Goal: Task Accomplishment & Management: Use online tool/utility

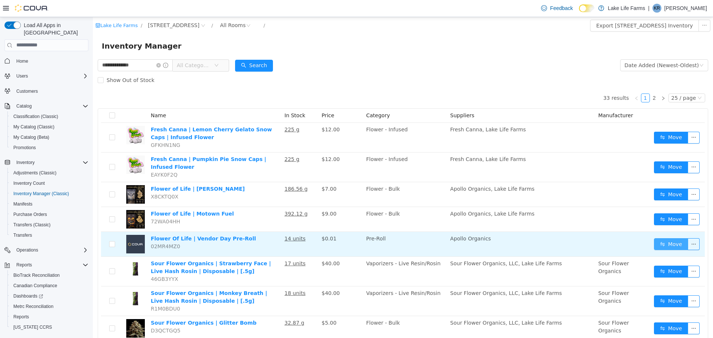
click at [659, 243] on button "Move" at bounding box center [671, 244] width 34 height 12
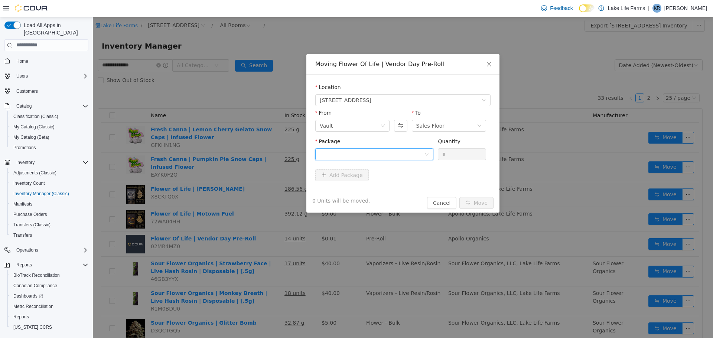
click at [399, 157] on div at bounding box center [372, 154] width 104 height 11
click at [398, 181] on li "1A405030002867D000039392 Quantity : 13 Units" at bounding box center [374, 185] width 118 height 20
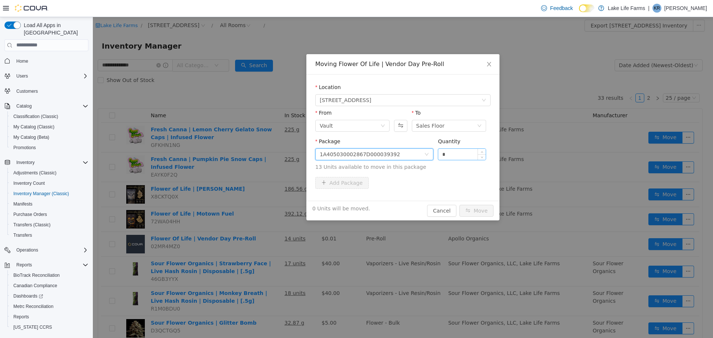
click at [458, 157] on input "*" at bounding box center [462, 154] width 48 height 11
type input "*"
click at [478, 209] on button "Move" at bounding box center [476, 211] width 34 height 12
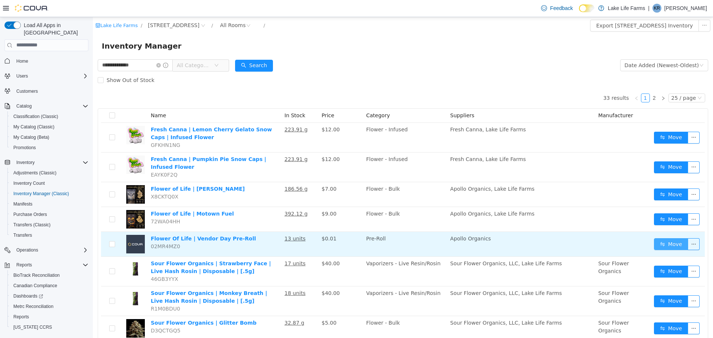
click at [677, 245] on button "Move" at bounding box center [671, 244] width 34 height 12
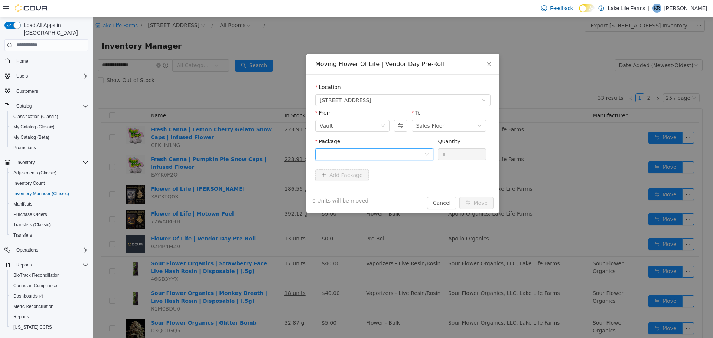
click at [405, 157] on div at bounding box center [372, 154] width 104 height 11
click at [393, 183] on li "1A405030002867D000039392 Quantity : 12 Units" at bounding box center [374, 185] width 118 height 20
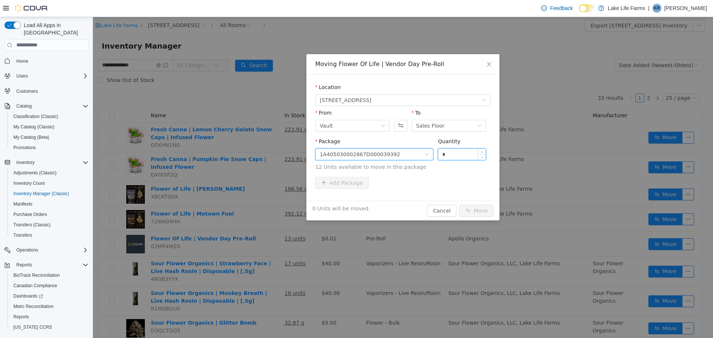
click at [465, 154] on input "*" at bounding box center [462, 154] width 48 height 11
type input "*"
click at [475, 205] on button "Move" at bounding box center [476, 211] width 34 height 12
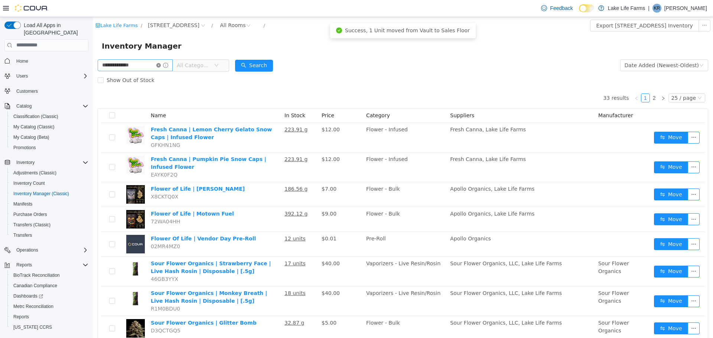
click at [161, 63] on icon "icon: close-circle" at bounding box center [158, 65] width 4 height 4
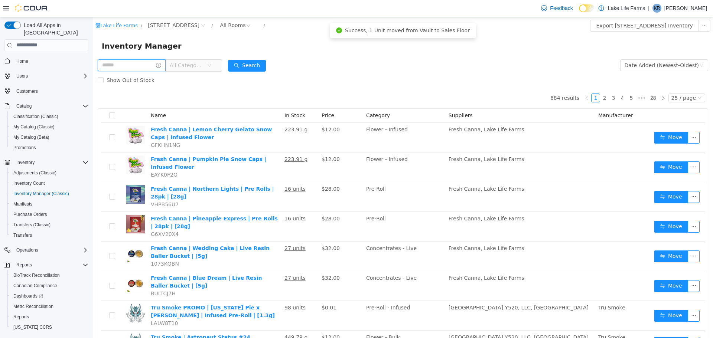
click at [143, 62] on input "text" at bounding box center [132, 65] width 68 height 12
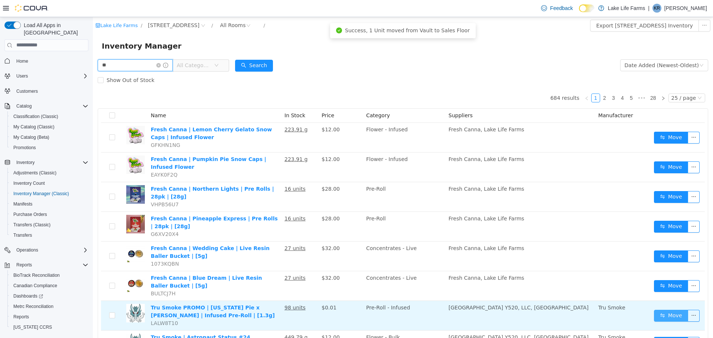
type input "**"
click at [658, 312] on button "Move" at bounding box center [671, 316] width 34 height 12
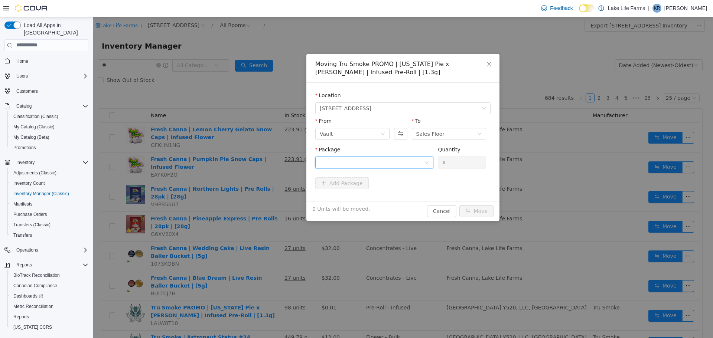
click at [425, 160] on icon "icon: down" at bounding box center [426, 162] width 4 height 4
click at [405, 180] on li "Select Package" at bounding box center [374, 177] width 118 height 12
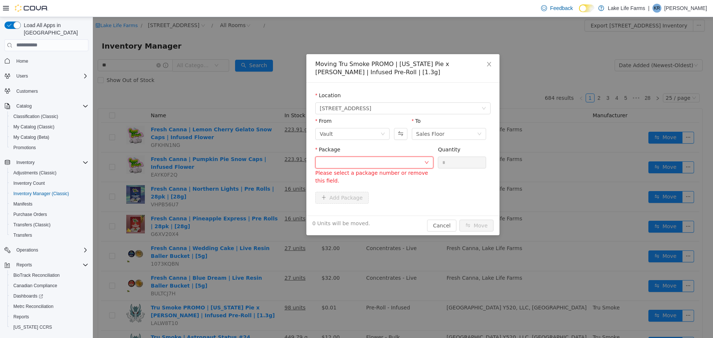
click at [409, 163] on div at bounding box center [372, 162] width 104 height 11
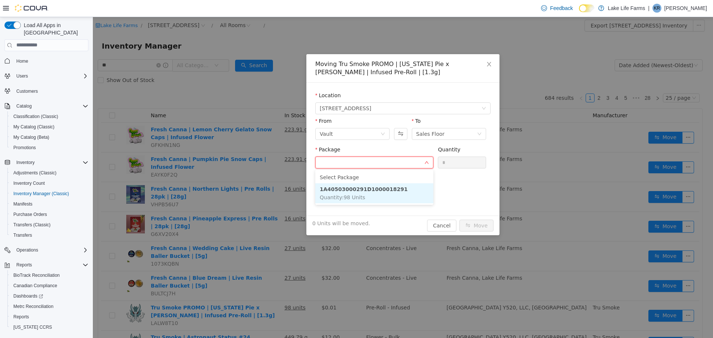
click at [401, 186] on li "1A40503000291D1000018291 Quantity : 98 Units" at bounding box center [374, 193] width 118 height 20
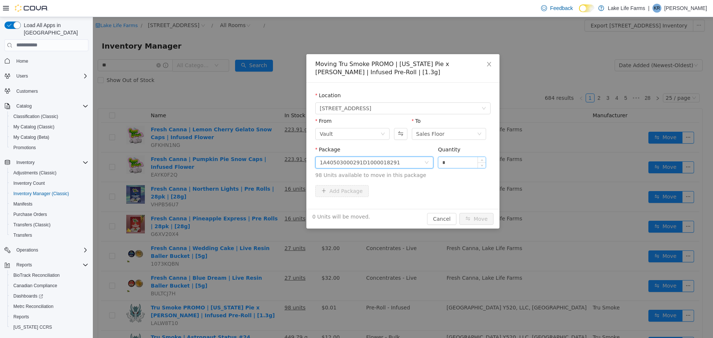
click at [457, 161] on input "*" at bounding box center [462, 162] width 48 height 11
type input "*"
click at [470, 215] on button "Move" at bounding box center [476, 219] width 34 height 12
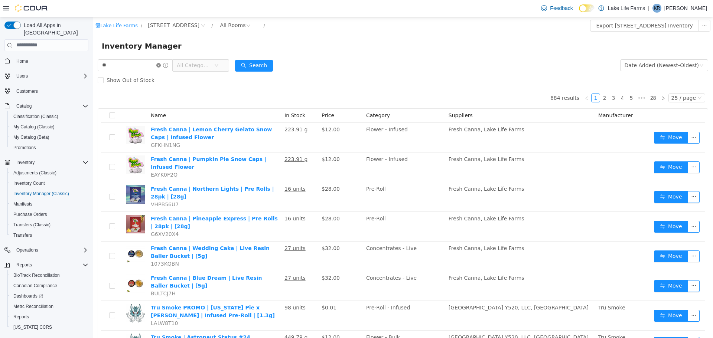
click at [161, 65] on icon "icon: close-circle" at bounding box center [158, 65] width 4 height 4
click at [135, 64] on input "text" at bounding box center [132, 65] width 68 height 12
type input "******"
click at [257, 61] on button "Search" at bounding box center [254, 65] width 38 height 12
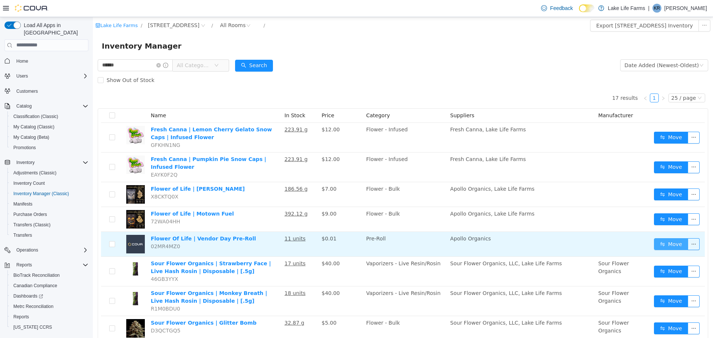
click at [656, 244] on button "Move" at bounding box center [671, 244] width 34 height 12
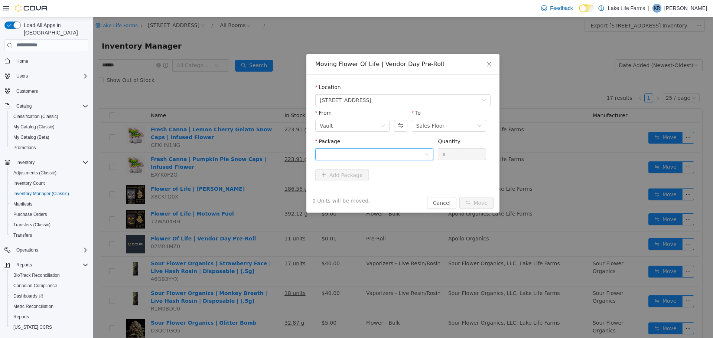
click at [425, 156] on icon "icon: down" at bounding box center [426, 154] width 4 height 4
click at [407, 186] on li "1A405030002867D000039392 Quantity : 11 Units" at bounding box center [374, 185] width 118 height 20
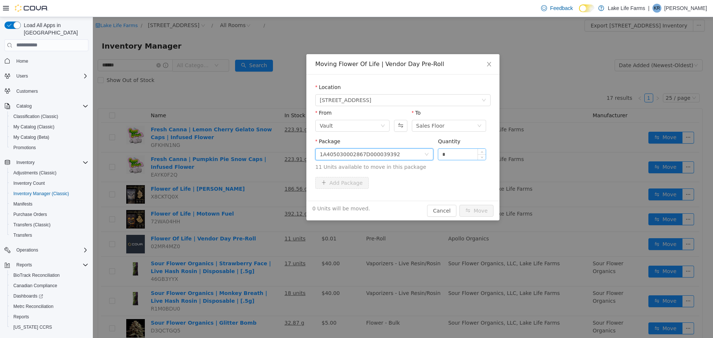
click at [462, 153] on input "*" at bounding box center [462, 154] width 48 height 11
type input "*"
click at [475, 209] on button "Move" at bounding box center [476, 211] width 34 height 12
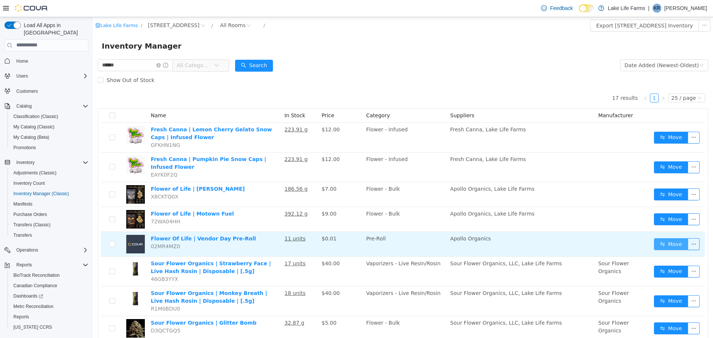
click at [662, 244] on button "Move" at bounding box center [671, 244] width 34 height 12
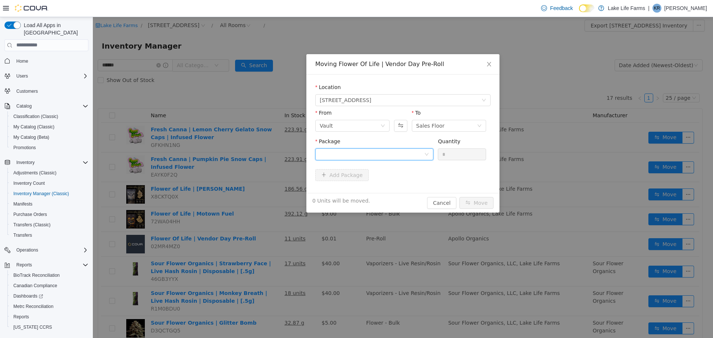
click at [416, 149] on div at bounding box center [372, 154] width 104 height 11
click at [403, 189] on li "1A405030002867D000039392 Quantity : 10 Units" at bounding box center [374, 185] width 118 height 20
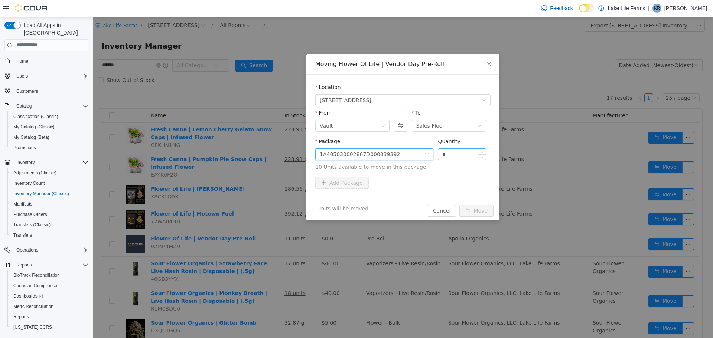
click at [457, 153] on input "*" at bounding box center [462, 154] width 48 height 11
type input "*"
click at [481, 214] on button "Move" at bounding box center [476, 211] width 34 height 12
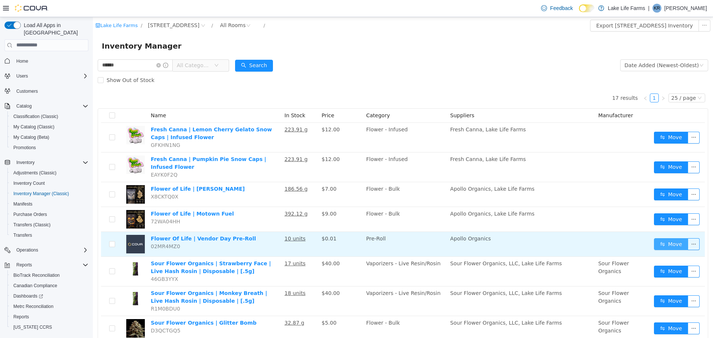
click at [654, 243] on button "Move" at bounding box center [671, 244] width 34 height 12
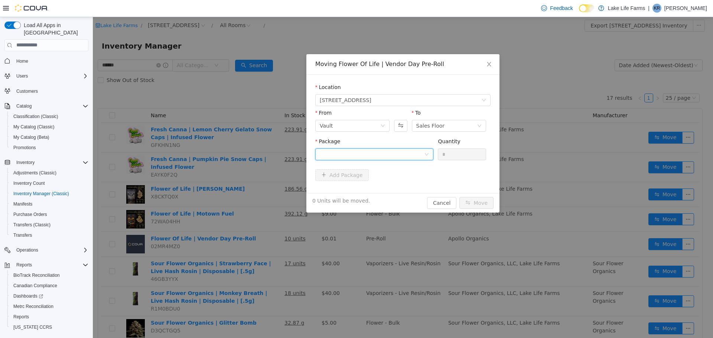
click at [399, 149] on div at bounding box center [372, 154] width 104 height 11
click at [388, 180] on strong "1A405030002867D000039392" at bounding box center [364, 181] width 88 height 6
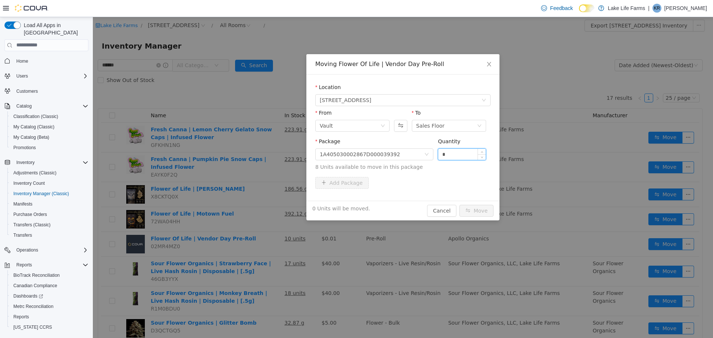
click at [450, 157] on input "*" at bounding box center [462, 154] width 48 height 11
type input "*"
click at [475, 214] on button "Move" at bounding box center [476, 211] width 34 height 12
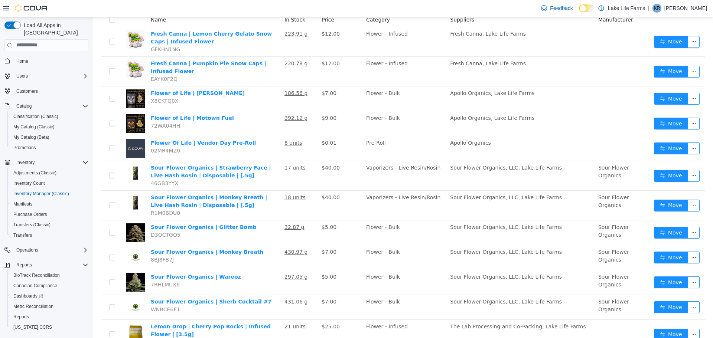
click at [706, 129] on div "****** All Categories Date Added (Newest-Oldest) Search Show Out of Stock 17 re…" at bounding box center [403, 235] width 620 height 547
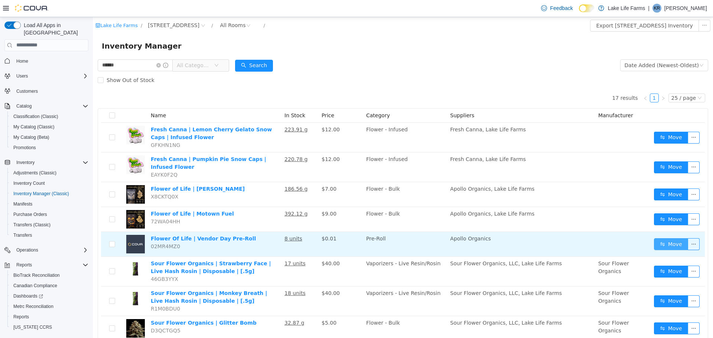
click at [657, 243] on button "Move" at bounding box center [671, 244] width 34 height 12
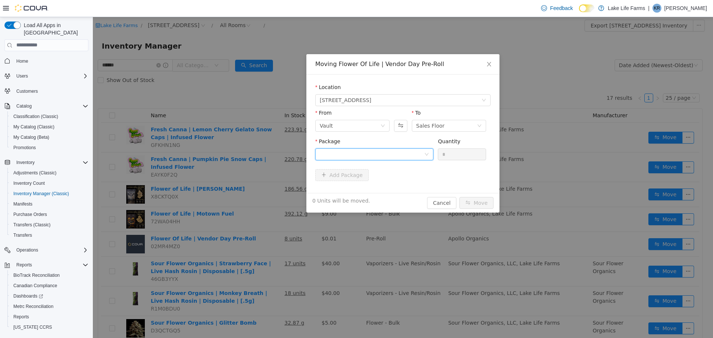
click at [354, 150] on div at bounding box center [372, 154] width 104 height 11
click at [375, 185] on li "1A405030002867D000039392 Quantity : 7 Units" at bounding box center [374, 185] width 118 height 20
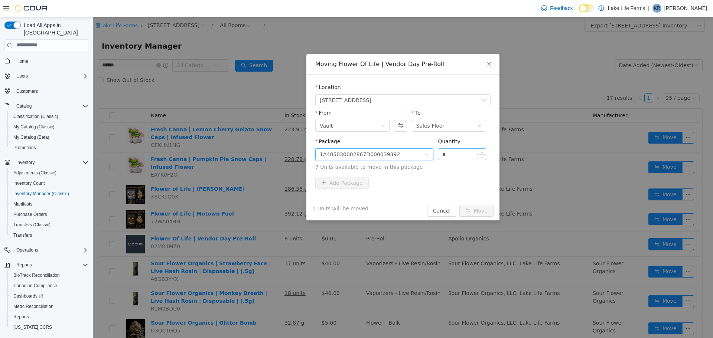
click at [446, 153] on input "*" at bounding box center [462, 154] width 48 height 11
type input "*"
click at [459, 205] on button "Move" at bounding box center [476, 211] width 34 height 12
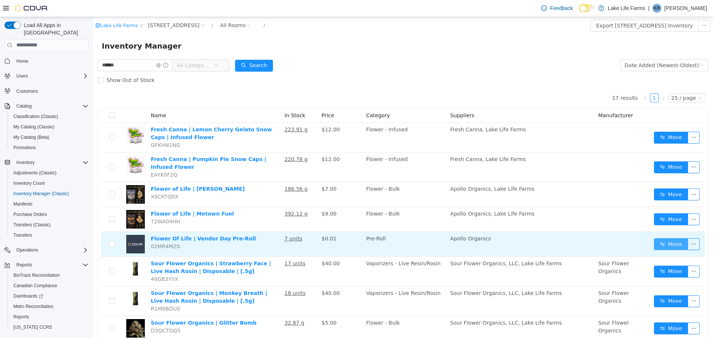
click at [660, 244] on button "Move" at bounding box center [671, 244] width 34 height 12
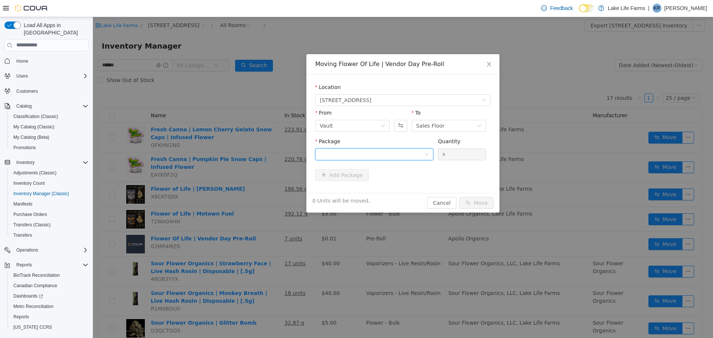
click at [421, 151] on div at bounding box center [372, 154] width 104 height 11
click at [400, 183] on li "1A405030002867D000039392 Quantity : 6 Units" at bounding box center [374, 185] width 118 height 20
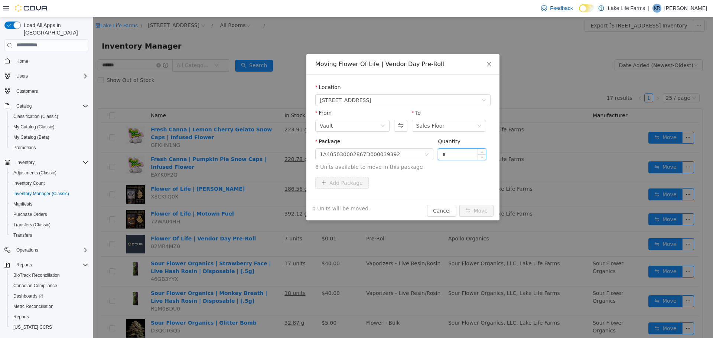
click at [450, 156] on input "*" at bounding box center [462, 154] width 48 height 11
type input "*"
click at [478, 205] on button "Move" at bounding box center [476, 211] width 34 height 12
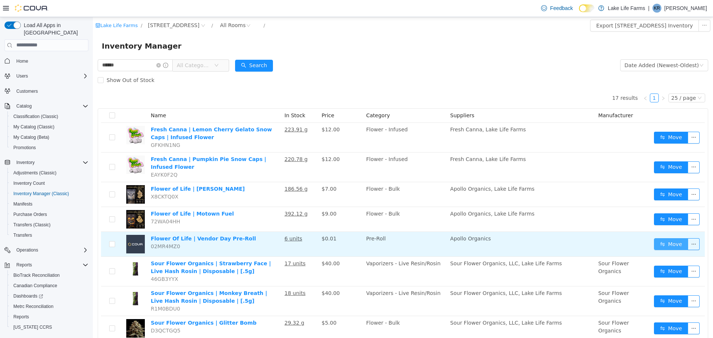
click at [667, 243] on button "Move" at bounding box center [671, 244] width 34 height 12
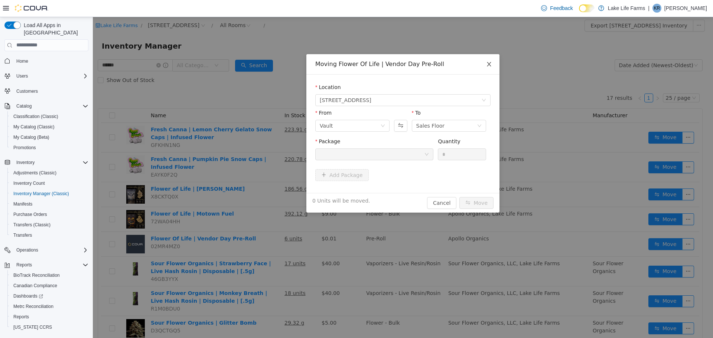
click at [488, 63] on icon "icon: close" at bounding box center [489, 64] width 4 height 4
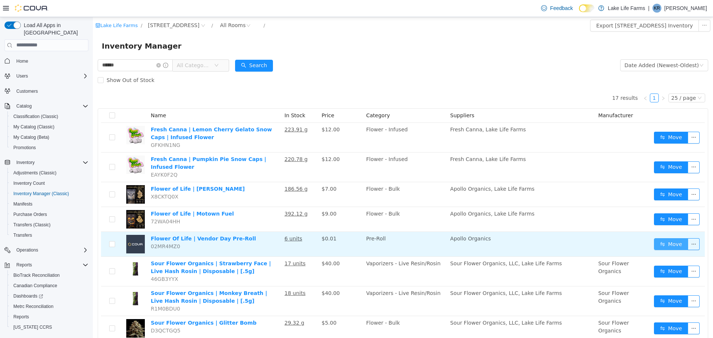
click at [664, 246] on button "Move" at bounding box center [671, 244] width 34 height 12
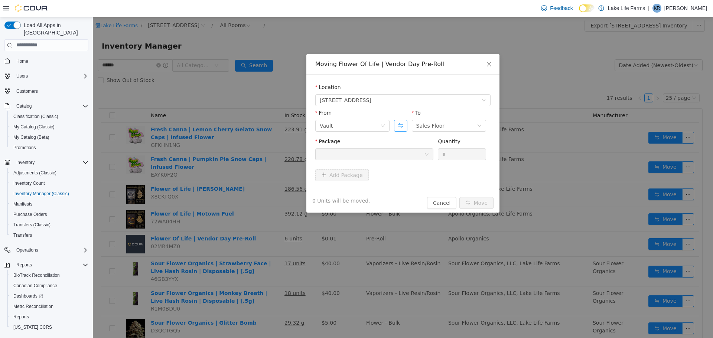
click at [404, 127] on button "Swap" at bounding box center [400, 126] width 13 height 12
click at [398, 152] on div at bounding box center [372, 154] width 104 height 11
click at [385, 189] on li "1A405030002867D000039392 Quantity : 6 Units" at bounding box center [374, 185] width 118 height 20
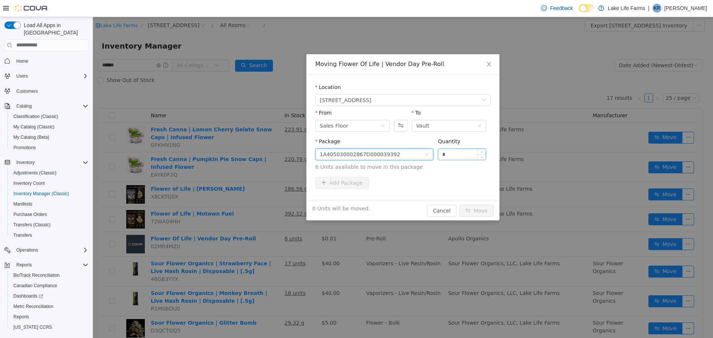
click at [452, 153] on input "*" at bounding box center [462, 154] width 48 height 11
type input "*"
click at [470, 211] on button "Move" at bounding box center [476, 211] width 34 height 12
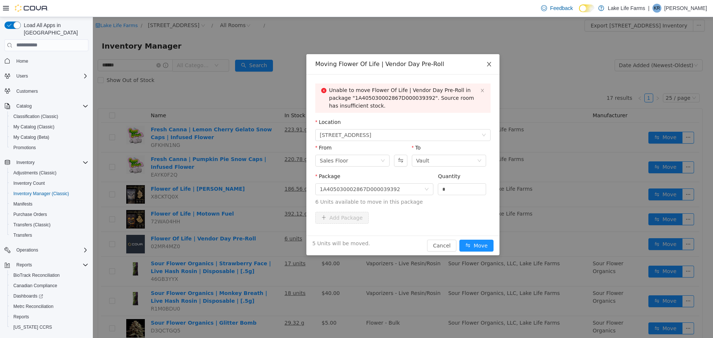
click at [490, 62] on icon "icon: close" at bounding box center [489, 64] width 6 height 6
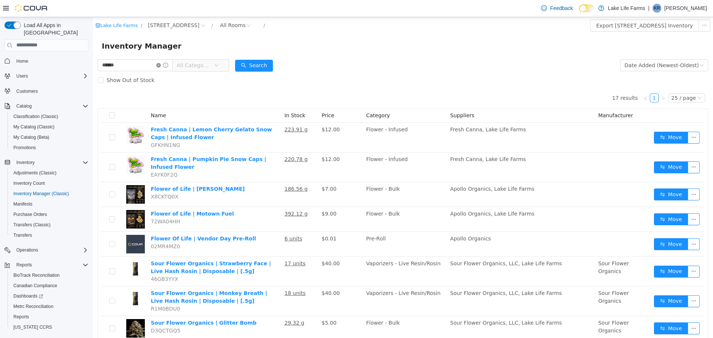
click at [161, 66] on icon "icon: close-circle" at bounding box center [158, 65] width 4 height 4
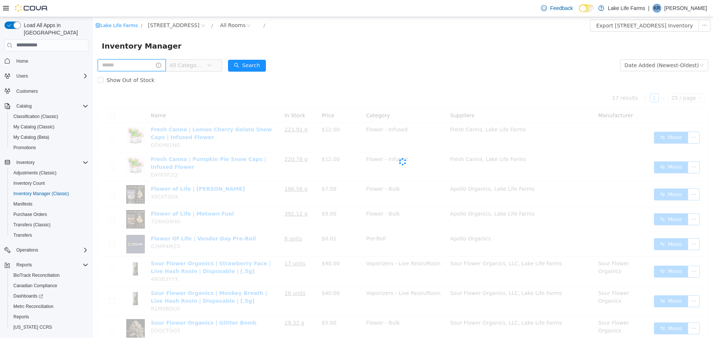
click at [140, 64] on input "text" at bounding box center [132, 65] width 68 height 12
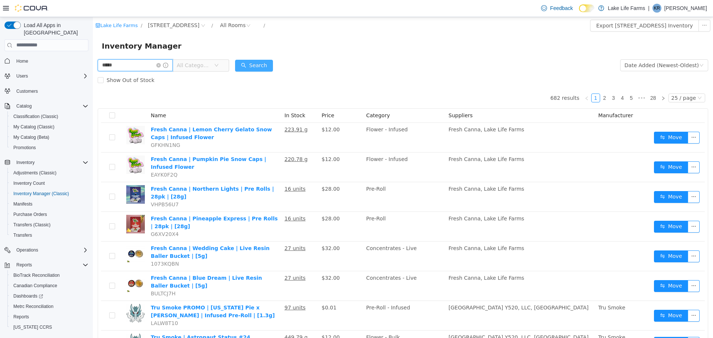
type input "*****"
click at [257, 68] on button "Search" at bounding box center [254, 65] width 38 height 12
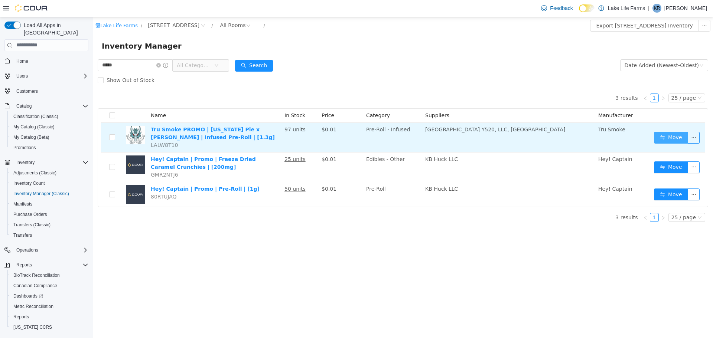
click at [658, 135] on button "Move" at bounding box center [671, 137] width 34 height 12
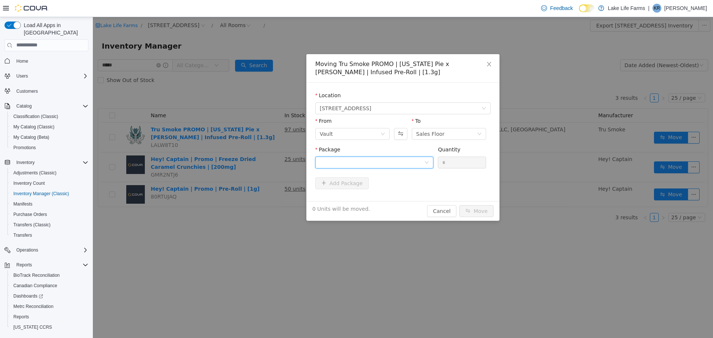
click at [379, 163] on div at bounding box center [372, 162] width 104 height 11
click at [373, 189] on strong "1A40503000291D1000018291" at bounding box center [364, 189] width 88 height 6
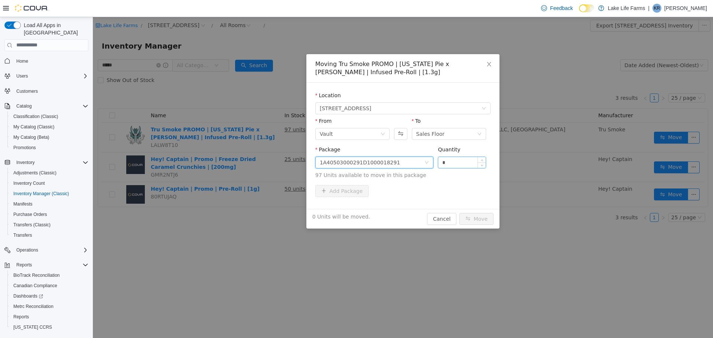
click at [454, 164] on input "*" at bounding box center [462, 162] width 48 height 11
type input "*"
click at [473, 219] on button "Move" at bounding box center [476, 219] width 34 height 12
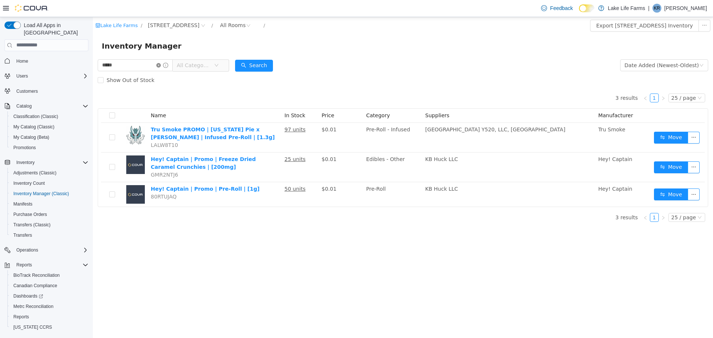
click at [161, 66] on icon "icon: close-circle" at bounding box center [158, 65] width 4 height 4
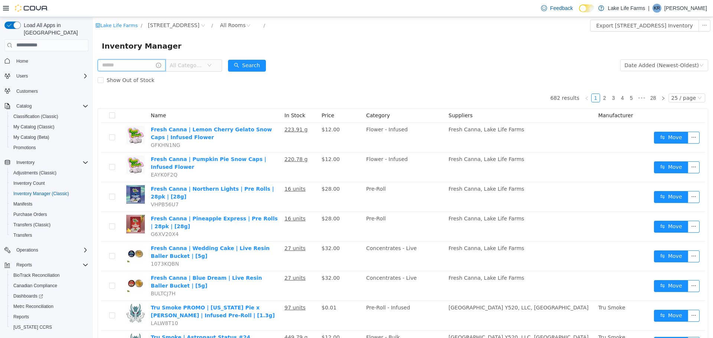
click at [153, 66] on input "text" at bounding box center [132, 65] width 68 height 12
type input "****"
click at [260, 65] on button "Search" at bounding box center [254, 65] width 38 height 12
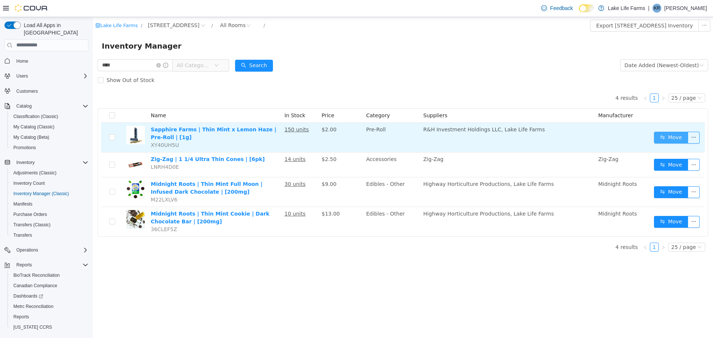
click at [662, 133] on button "Move" at bounding box center [671, 137] width 34 height 12
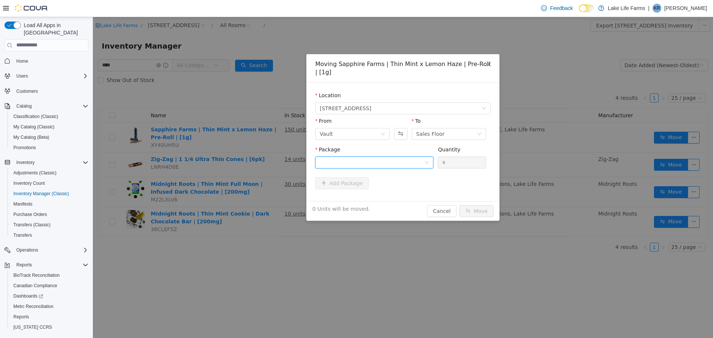
click at [430, 159] on div at bounding box center [374, 162] width 118 height 12
click at [404, 192] on li "1A405030000C92F000109933 Quantity : 150 Units" at bounding box center [374, 193] width 118 height 20
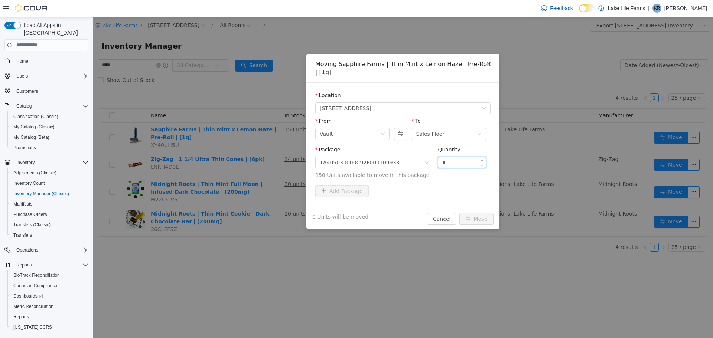
click at [456, 164] on input "*" at bounding box center [462, 162] width 48 height 11
type input "**"
click at [484, 221] on button "Move" at bounding box center [476, 219] width 34 height 12
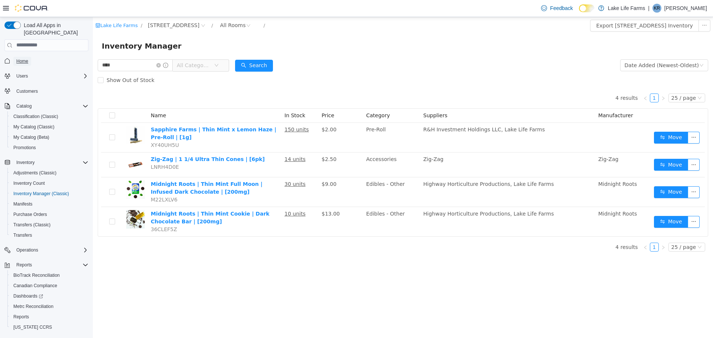
click at [27, 58] on span "Home" at bounding box center [22, 61] width 12 height 6
